Goal: Task Accomplishment & Management: Use online tool/utility

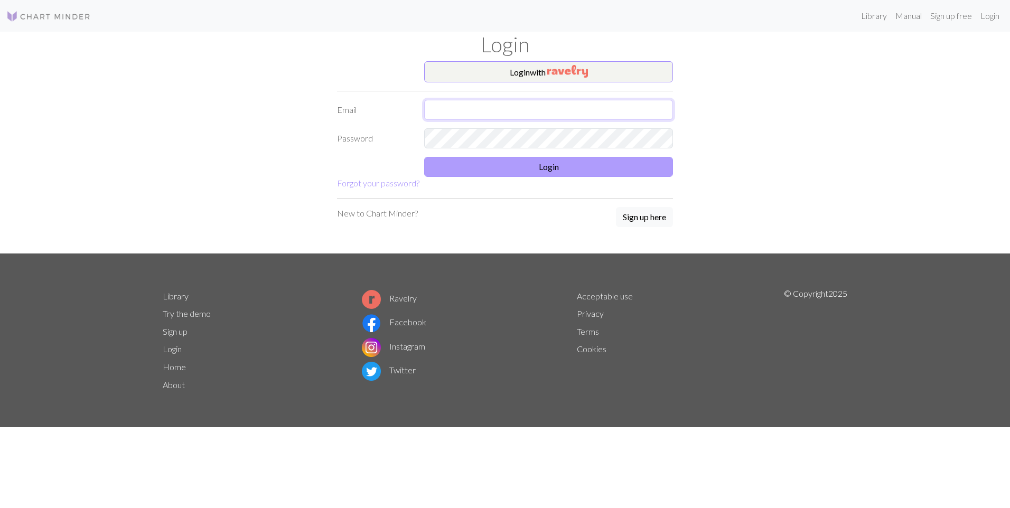
type input "[PERSON_NAME][EMAIL_ADDRESS][DOMAIN_NAME]"
click at [548, 169] on button "Login" at bounding box center [548, 167] width 249 height 20
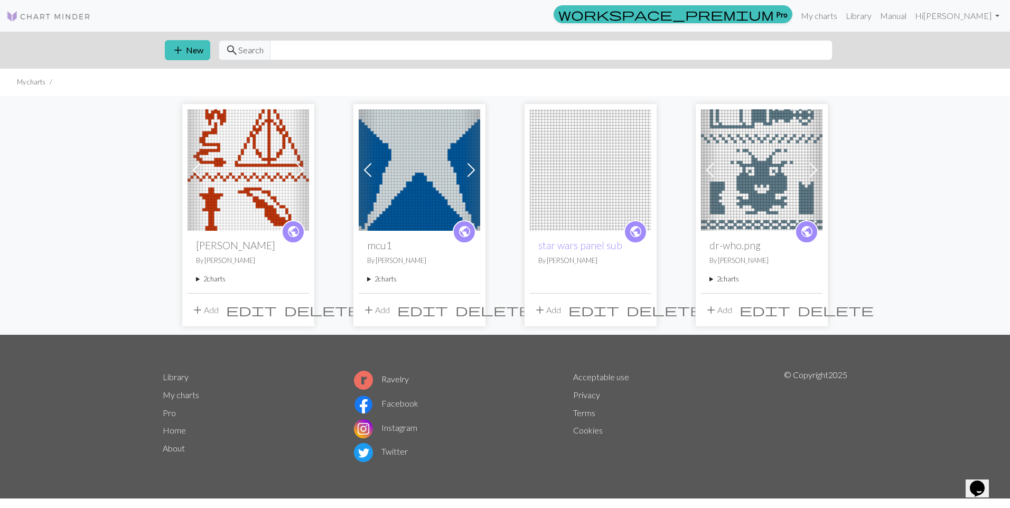
click at [446, 149] on img at bounding box center [420, 170] width 122 height 122
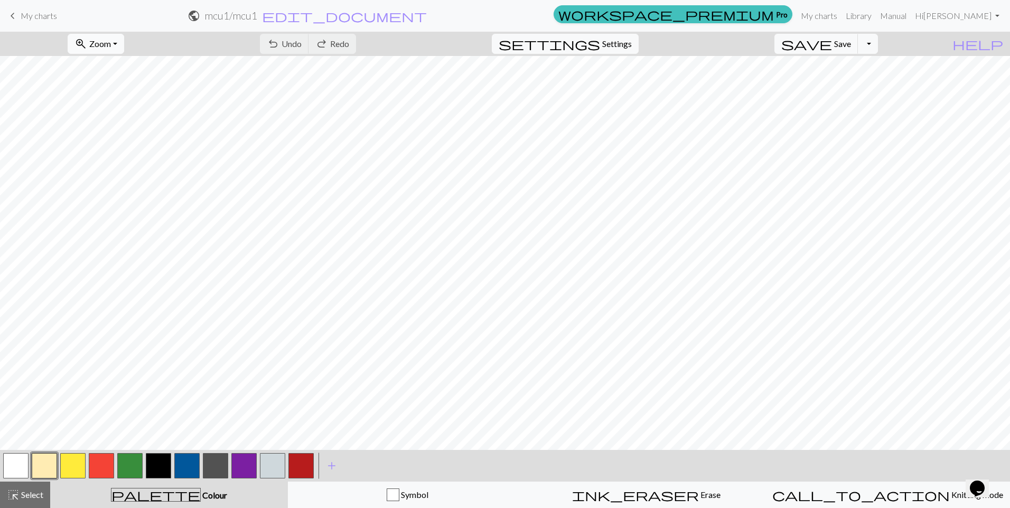
click at [111, 40] on span "Zoom" at bounding box center [100, 44] width 22 height 10
click at [116, 65] on button "Fit all" at bounding box center [109, 67] width 83 height 17
click at [842, 17] on link "My charts" at bounding box center [819, 15] width 45 height 21
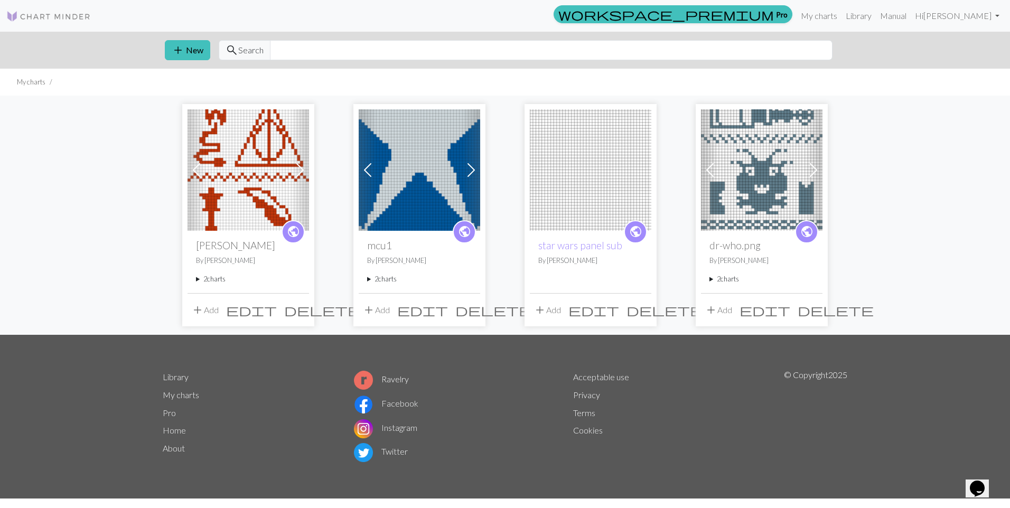
click at [473, 168] on span at bounding box center [471, 170] width 17 height 17
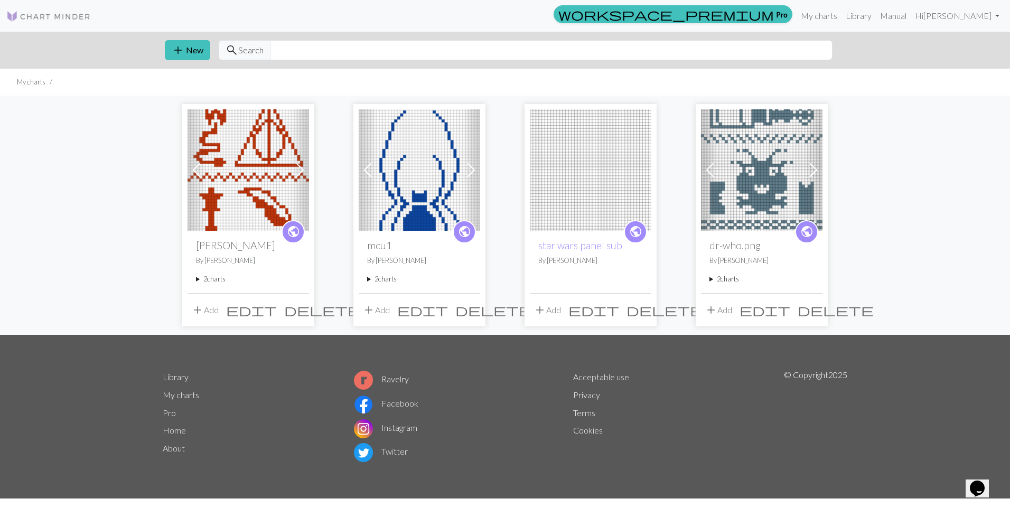
click at [426, 162] on img at bounding box center [420, 170] width 122 height 122
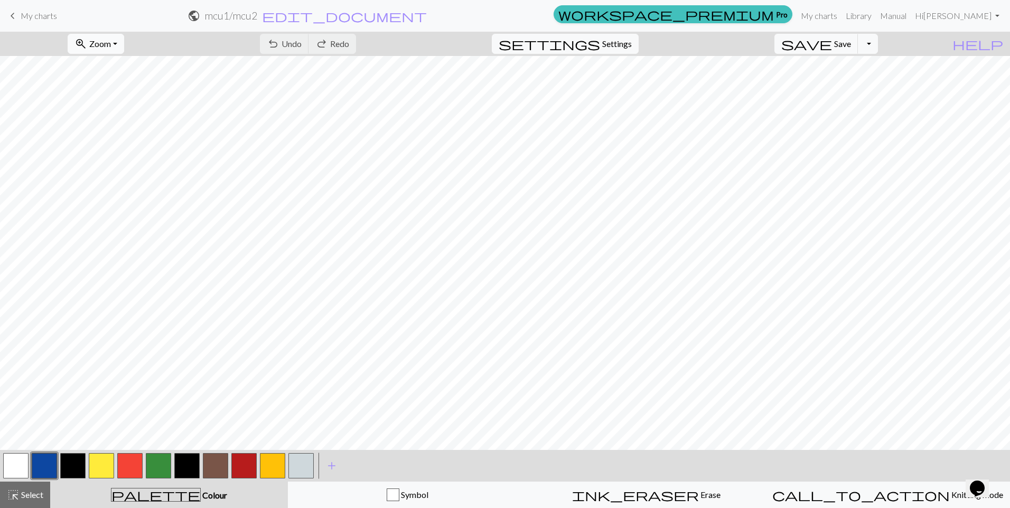
click at [108, 42] on button "zoom_in Zoom Zoom" at bounding box center [96, 44] width 57 height 20
click at [109, 60] on button "Fit all" at bounding box center [109, 67] width 83 height 17
